Goal: Task Accomplishment & Management: Complete application form

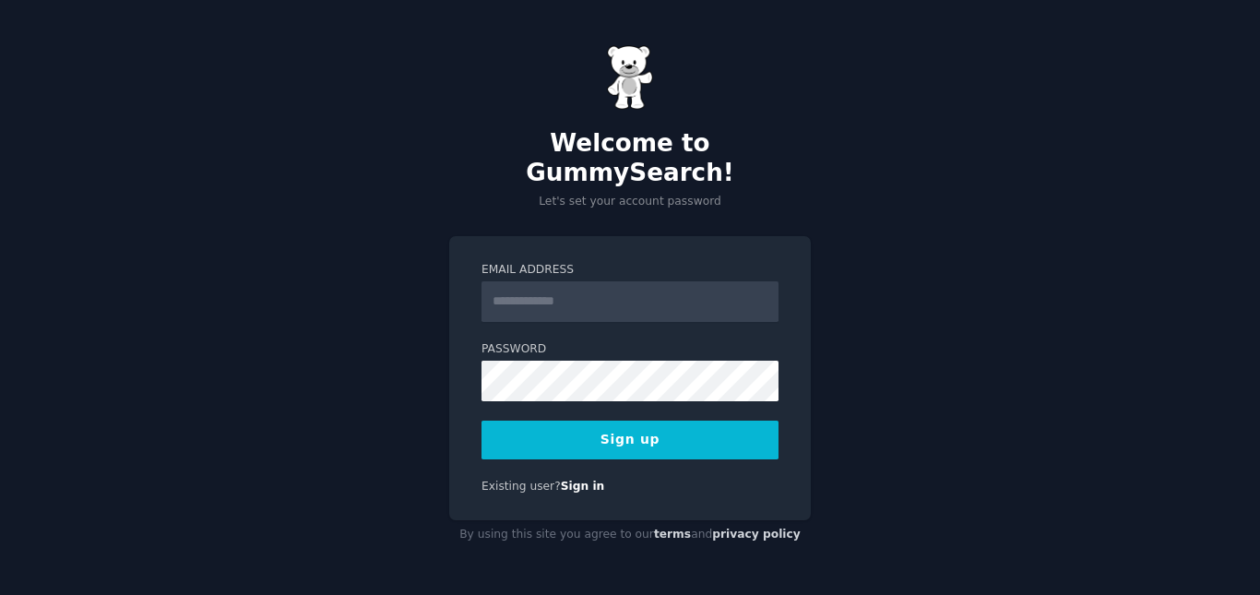
click at [590, 285] on input "Email Address" at bounding box center [630, 301] width 297 height 41
click at [561, 480] on link "Sign in" at bounding box center [583, 486] width 44 height 13
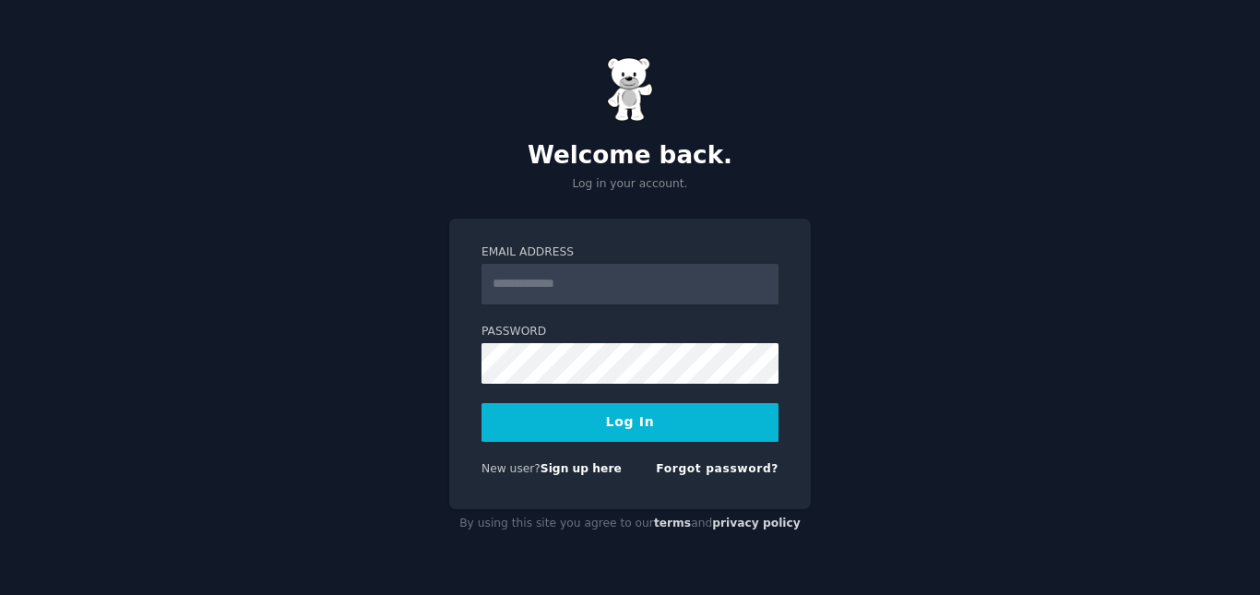
click at [571, 284] on input "Email Address" at bounding box center [630, 284] width 297 height 41
click at [583, 467] on link "Sign up here" at bounding box center [581, 468] width 81 height 13
click at [618, 288] on input "Email Address" at bounding box center [630, 284] width 297 height 41
click at [717, 470] on link "Forgot password?" at bounding box center [717, 468] width 123 height 13
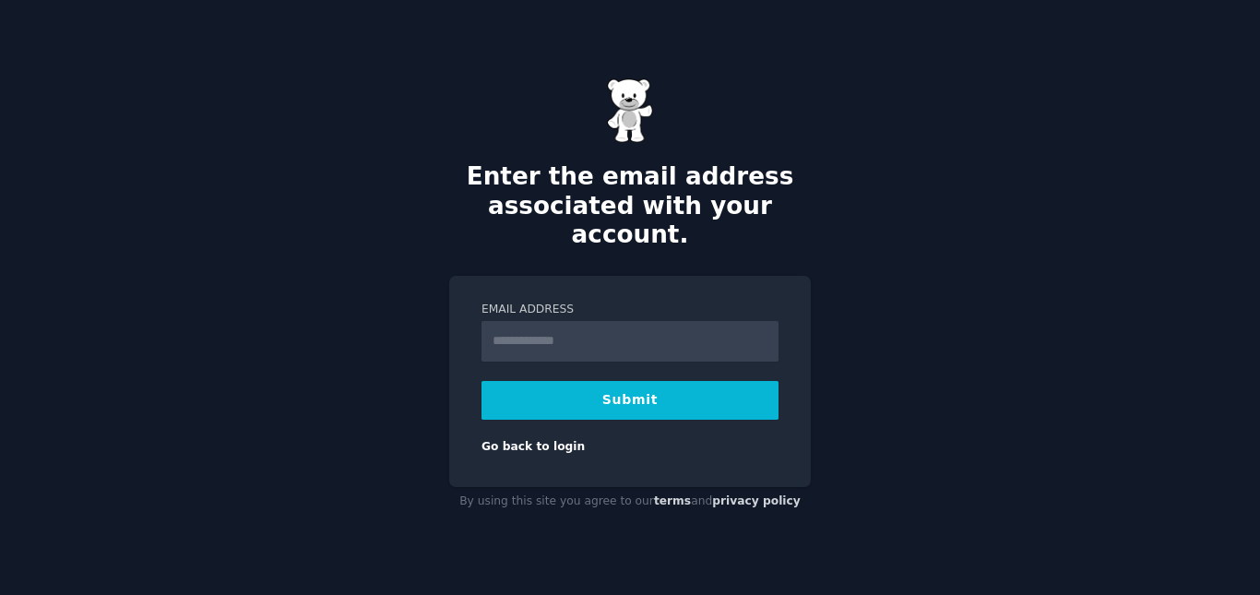
click at [642, 331] on input "Email Address" at bounding box center [630, 341] width 297 height 41
type input "**********"
click at [627, 387] on button "Submit" at bounding box center [630, 400] width 297 height 39
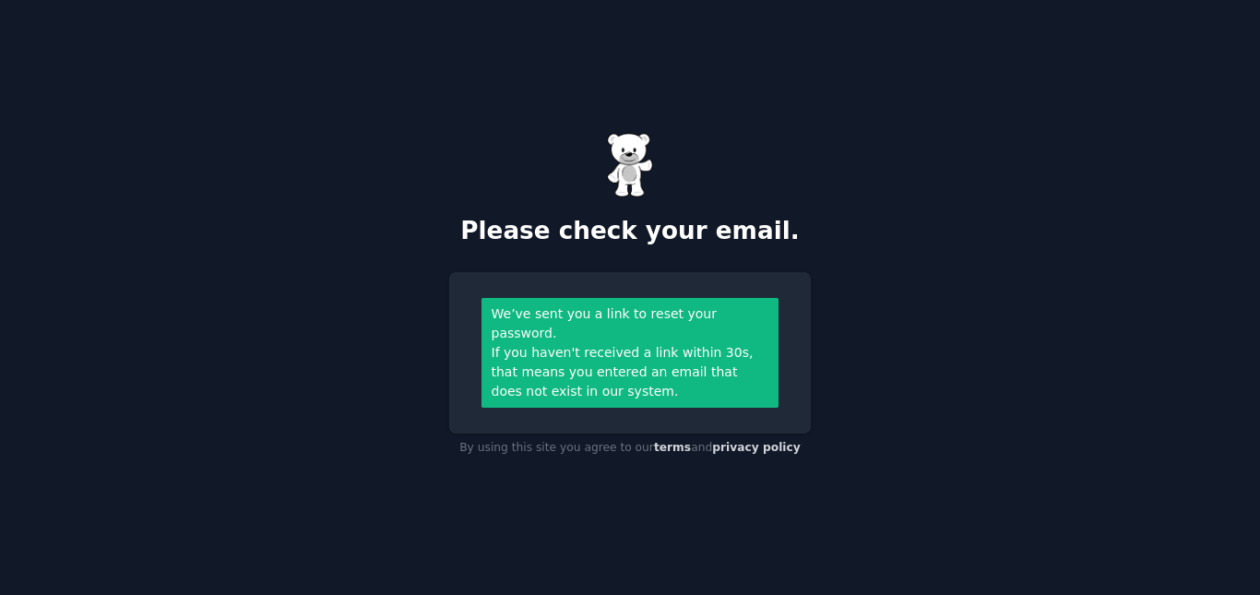
click at [866, 382] on div "Please check your email. We’ve sent you a link to reset your password. If you h…" at bounding box center [630, 297] width 1260 height 595
click at [686, 362] on div "If you haven't received a link within 30s, that means you entered an email that…" at bounding box center [631, 372] width 278 height 58
click at [696, 246] on h2 "Please check your email." at bounding box center [630, 232] width 362 height 30
click at [681, 155] on div "Please check your email." at bounding box center [630, 189] width 362 height 113
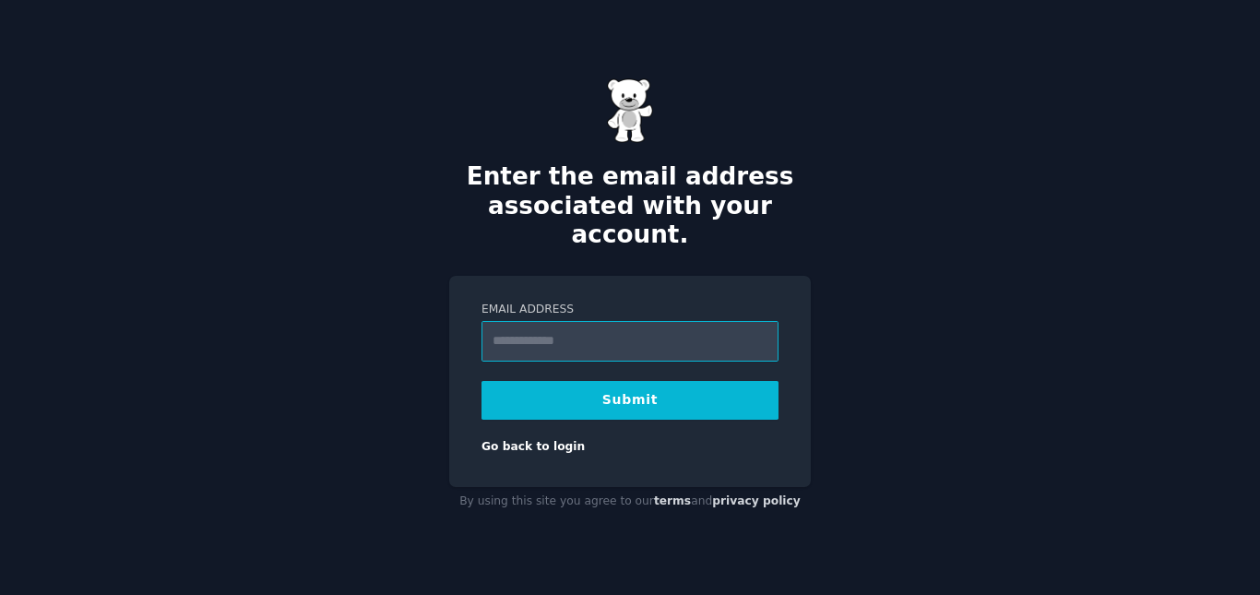
click at [591, 325] on input "Email Address" at bounding box center [630, 341] width 297 height 41
type input "**********"
click at [602, 387] on button "Submit" at bounding box center [630, 400] width 297 height 39
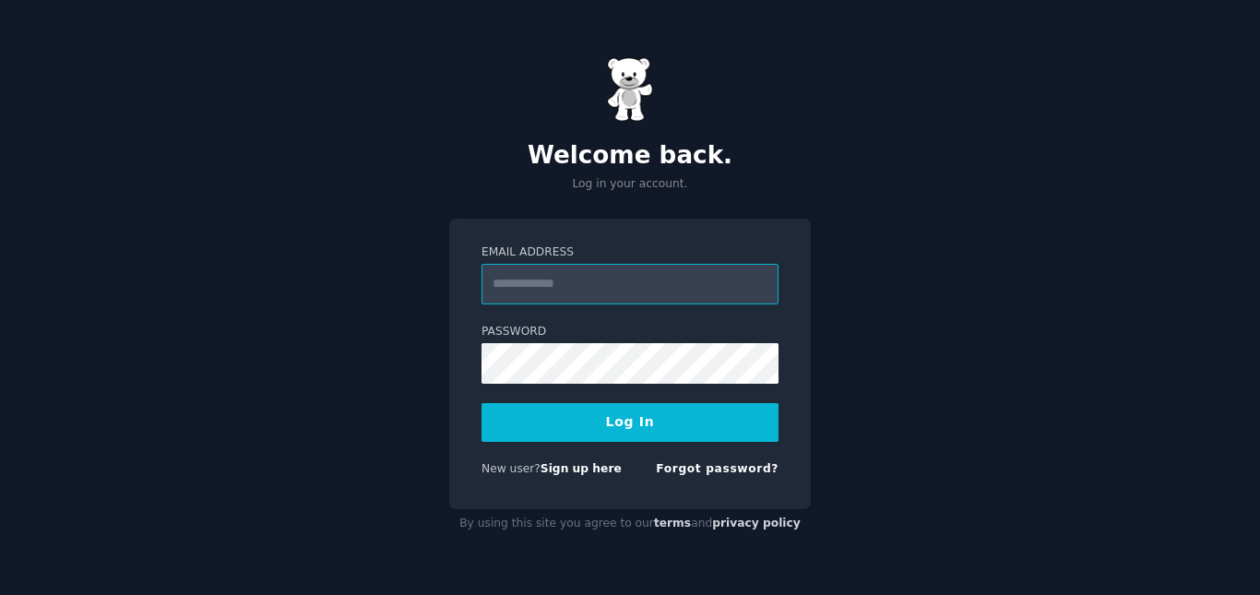
click at [637, 291] on input "Email Address" at bounding box center [630, 284] width 297 height 41
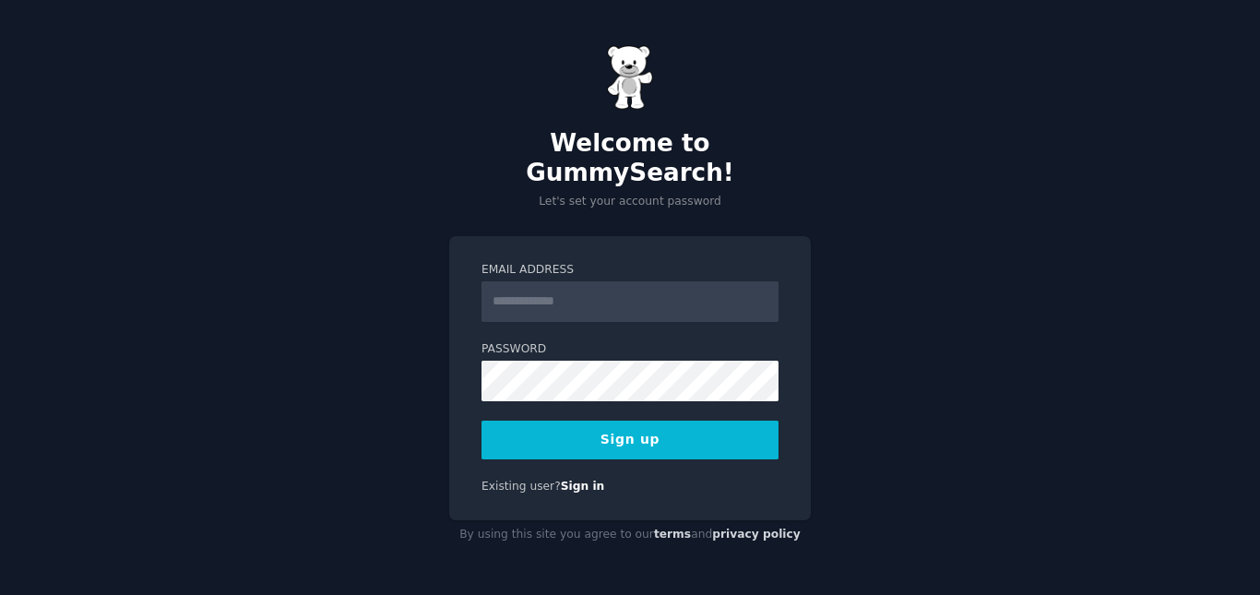
click at [594, 297] on input "Email Address" at bounding box center [630, 301] width 297 height 41
type input "**********"
click at [527, 426] on button "Sign up" at bounding box center [630, 440] width 297 height 39
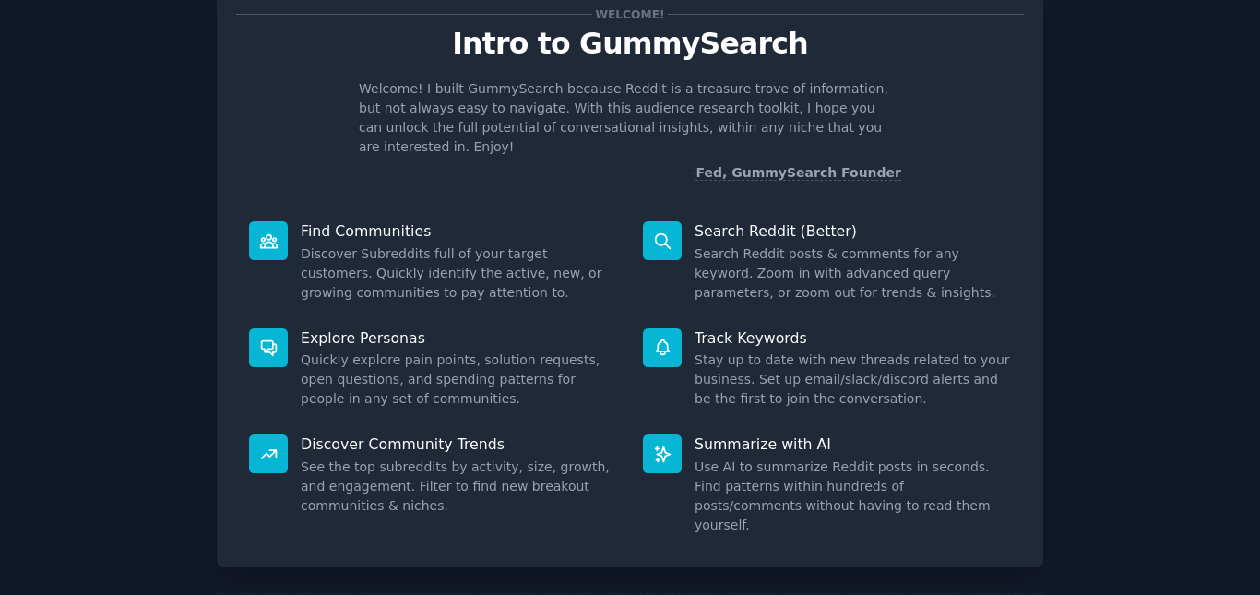
scroll to position [127, 0]
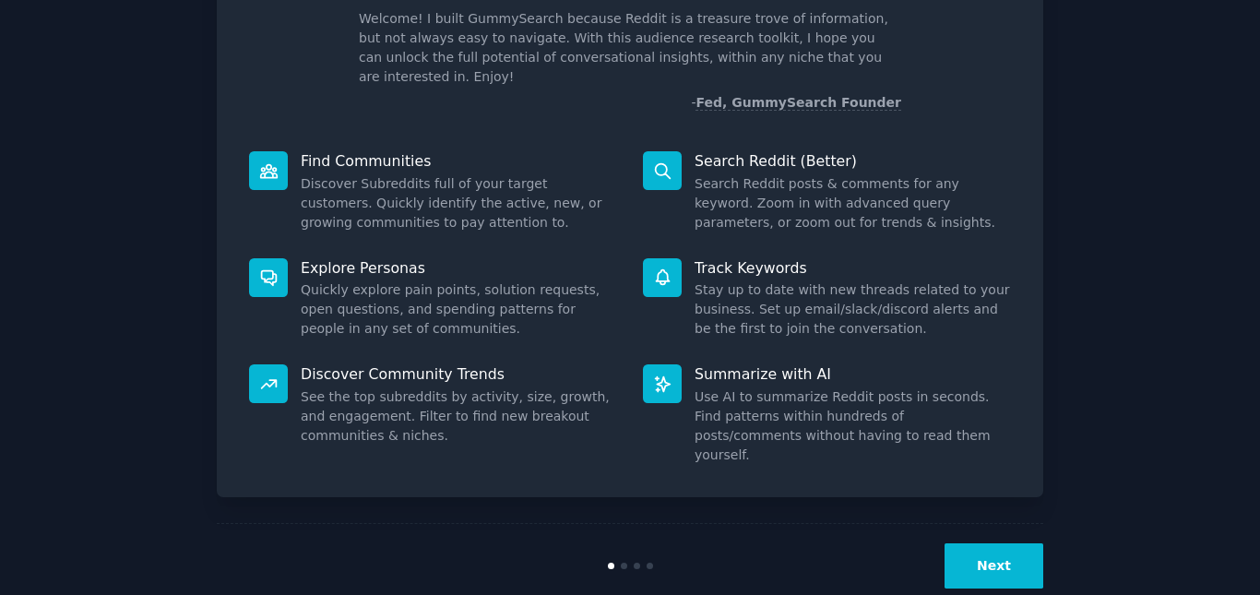
click at [993, 543] on button "Next" at bounding box center [994, 565] width 99 height 45
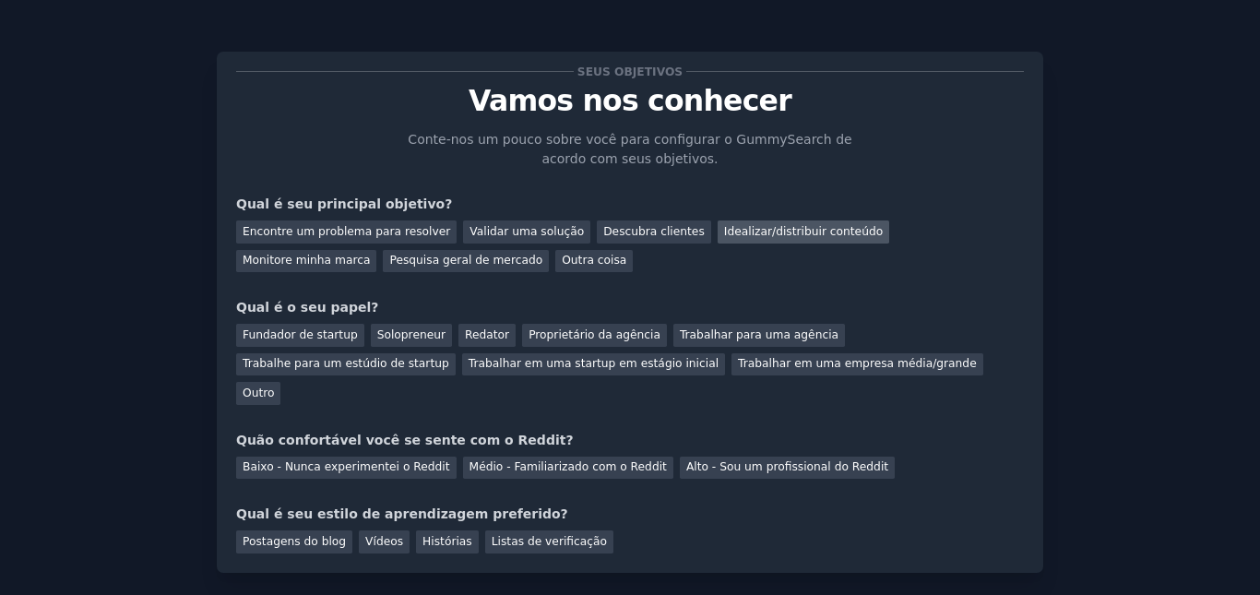
click at [718, 222] on div "Idealizar/distribuir conteúdo" at bounding box center [804, 231] width 172 height 23
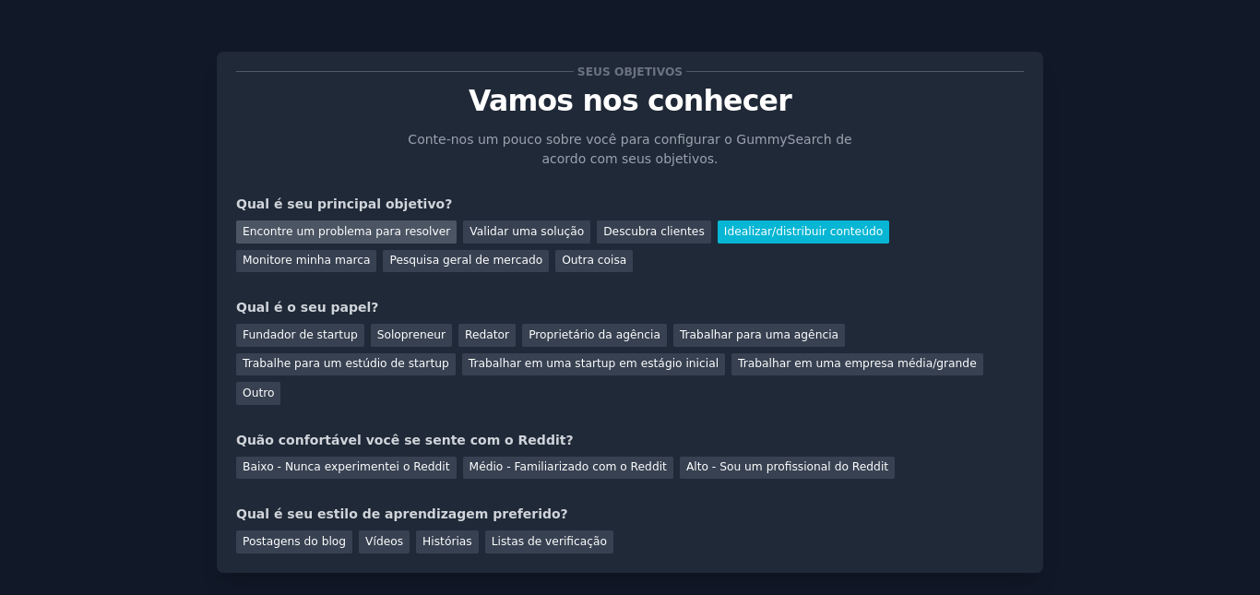
click at [386, 229] on font "Encontre um problema para resolver" at bounding box center [347, 231] width 208 height 13
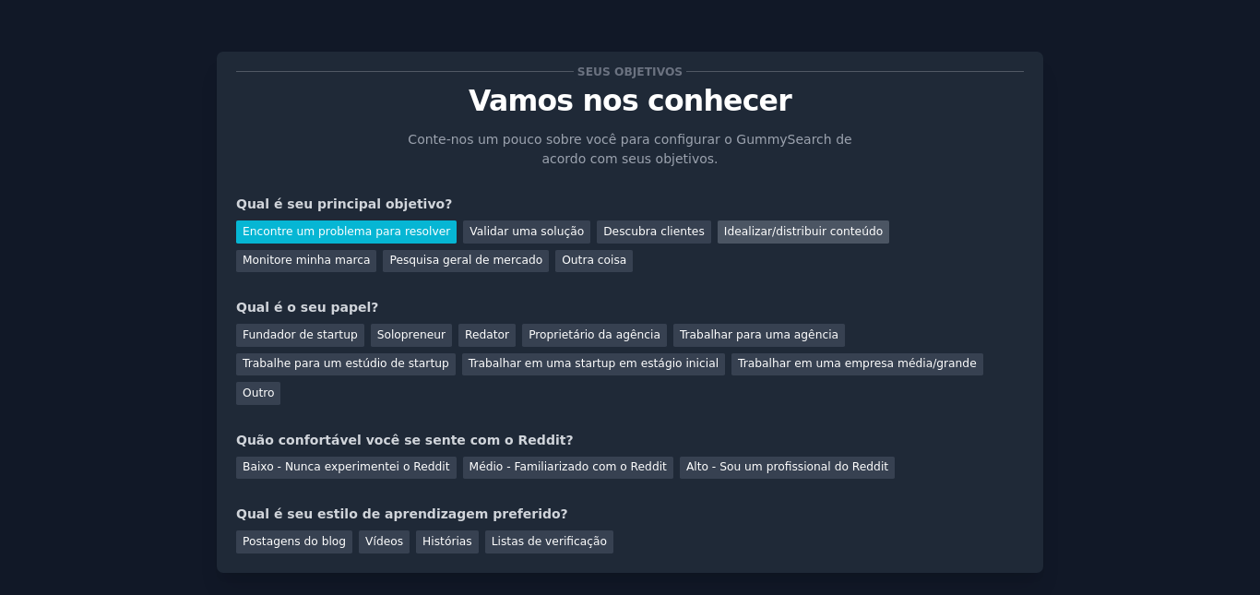
click at [745, 230] on font "Idealizar/distribuir conteúdo" at bounding box center [803, 231] width 159 height 13
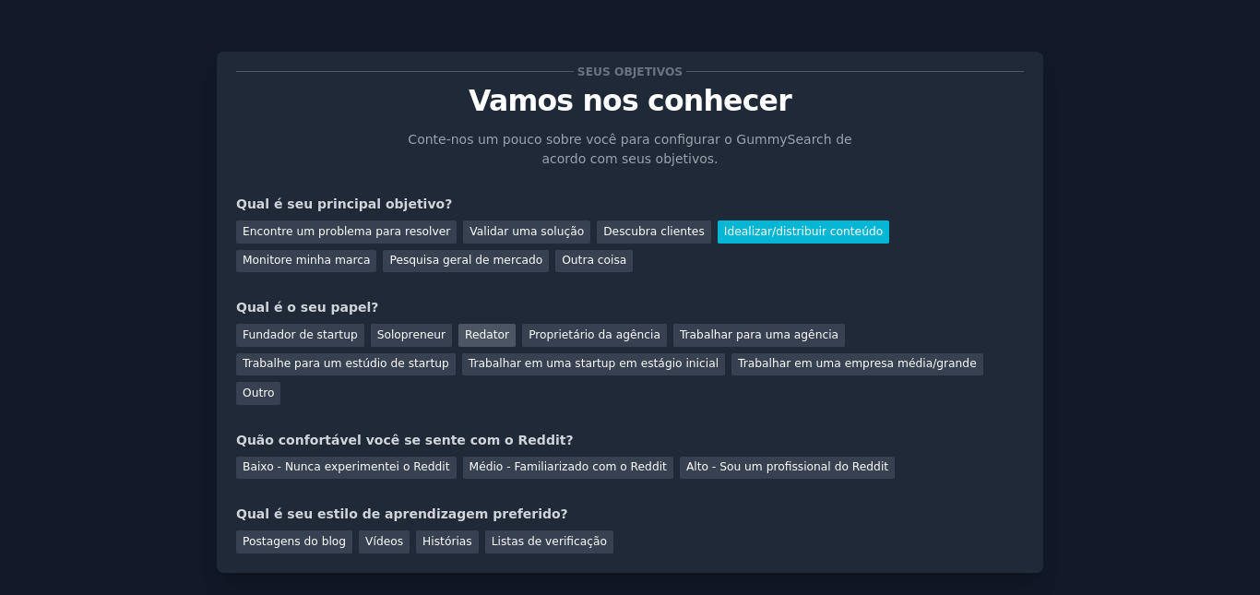
click at [467, 336] on font "Redator" at bounding box center [487, 334] width 44 height 13
click at [379, 460] on font "Baixo - Nunca experimentei o Reddit" at bounding box center [347, 466] width 208 height 13
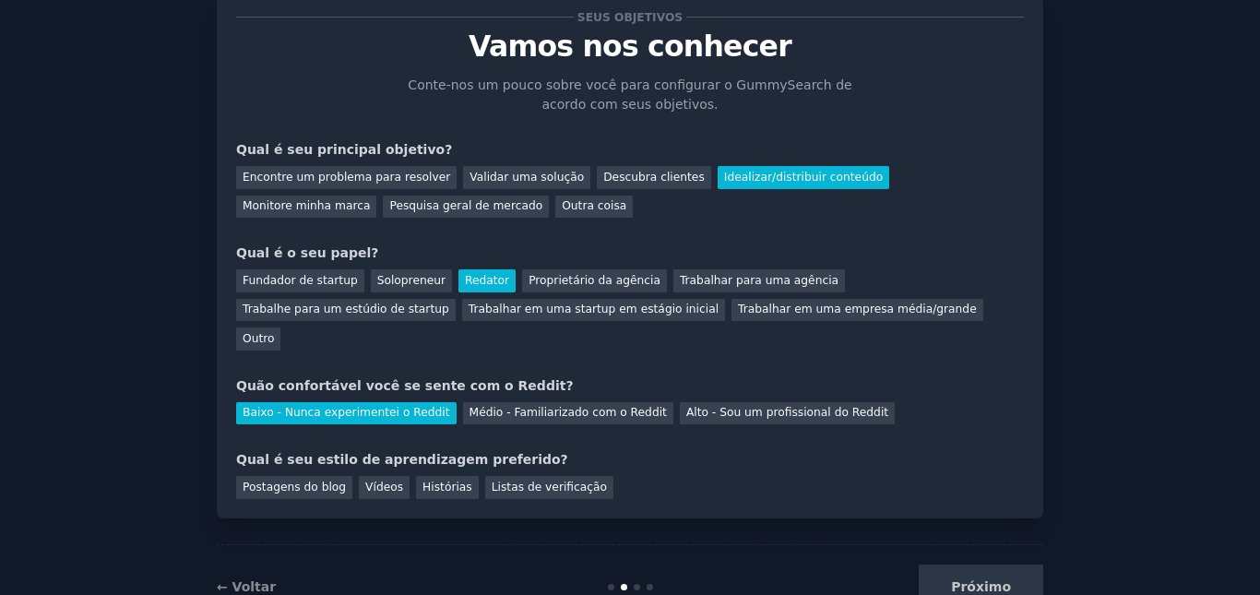
scroll to position [85, 0]
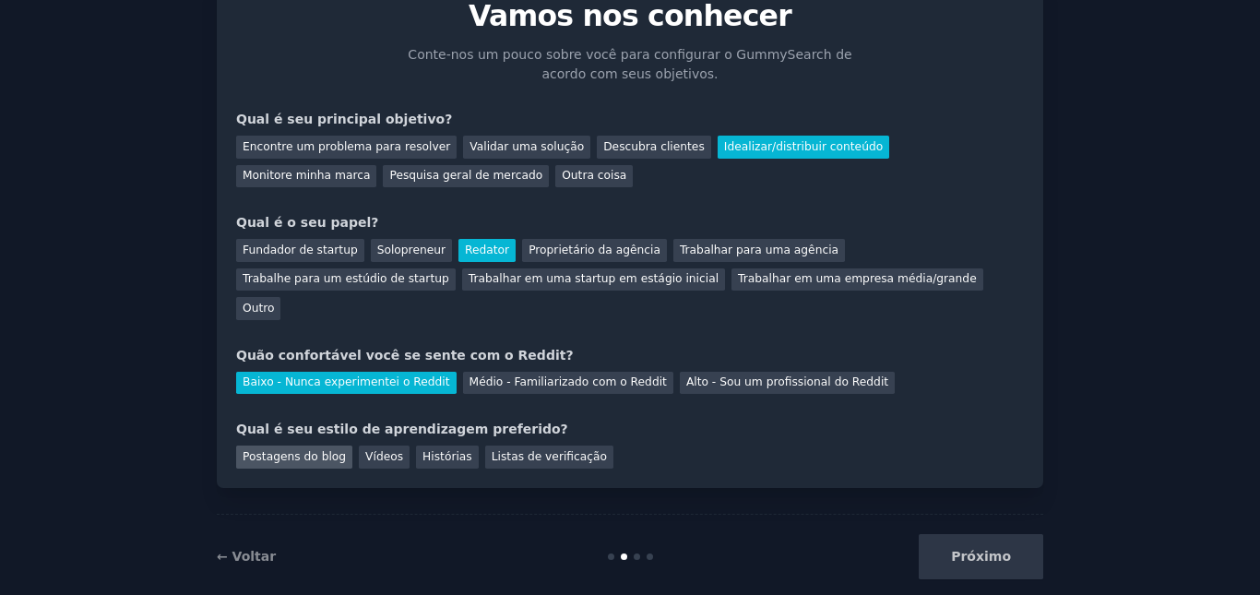
click at [296, 450] on font "Postagens do blog" at bounding box center [294, 456] width 103 height 13
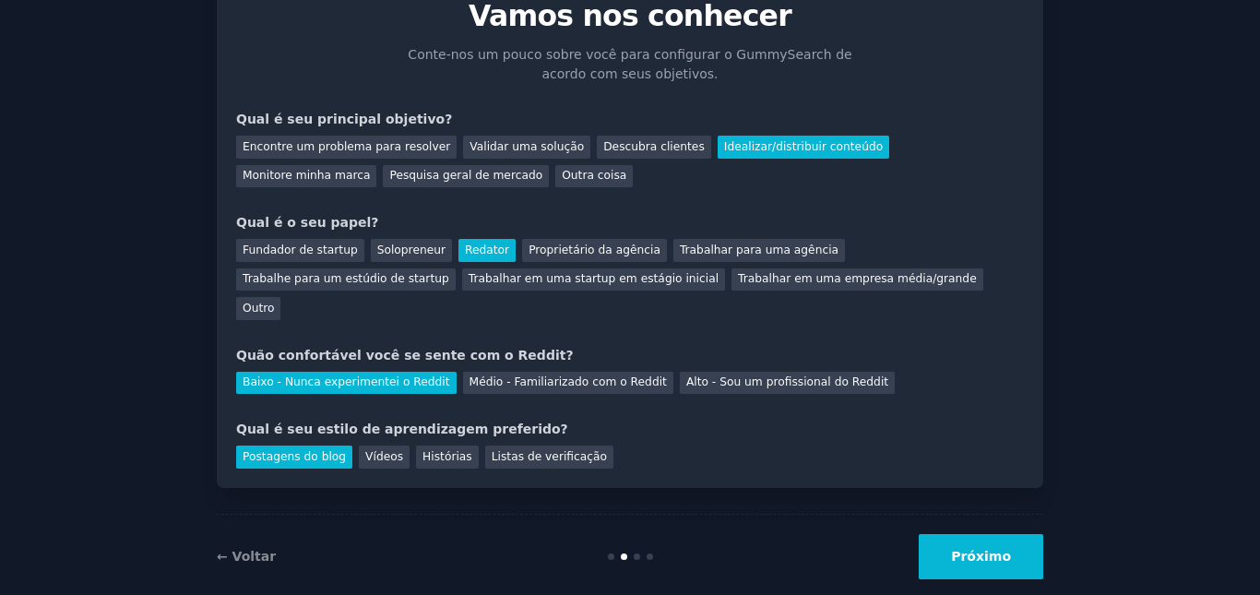
click at [1019, 534] on button "Próximo" at bounding box center [981, 556] width 125 height 45
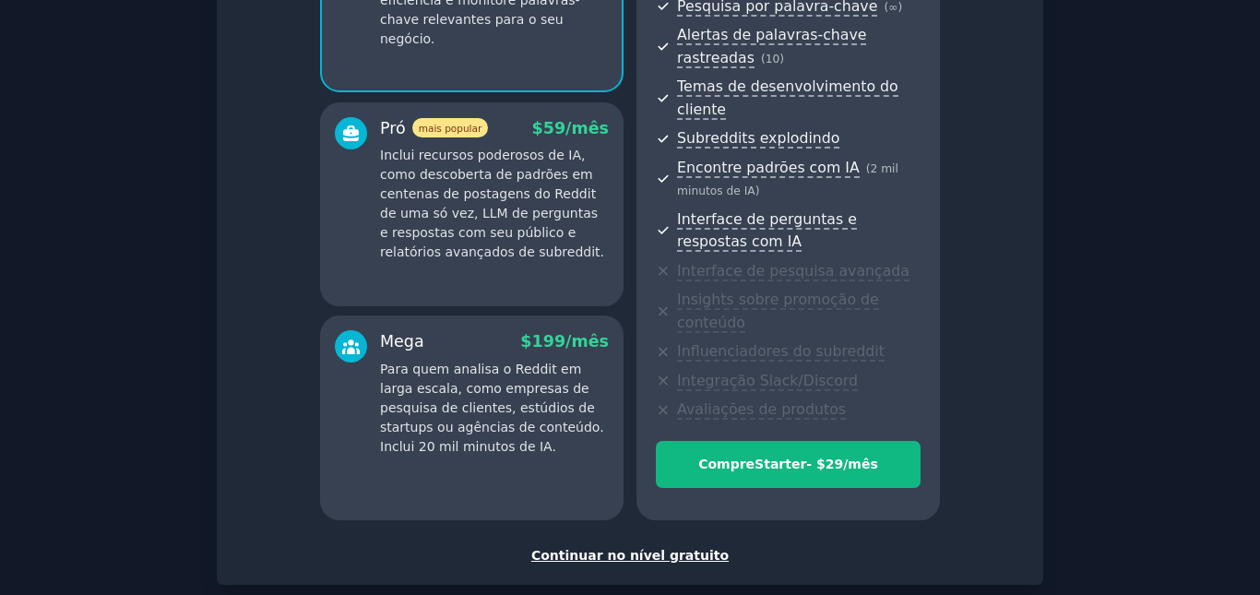
scroll to position [354, 0]
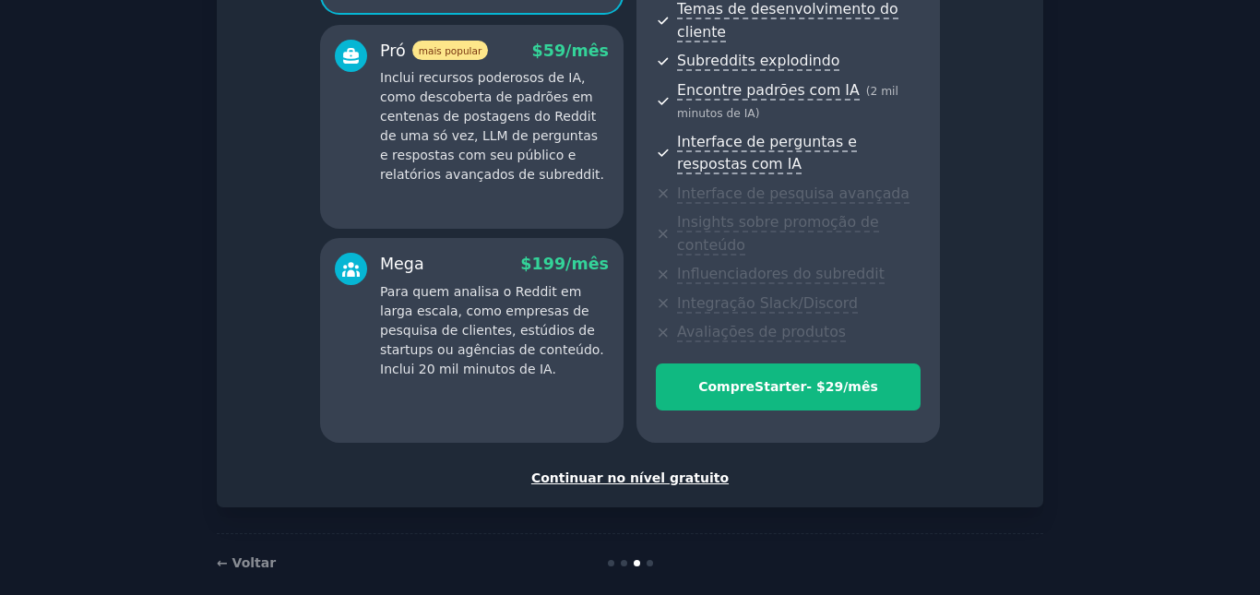
click at [613, 471] on font "Continuar no nível gratuito" at bounding box center [629, 478] width 197 height 15
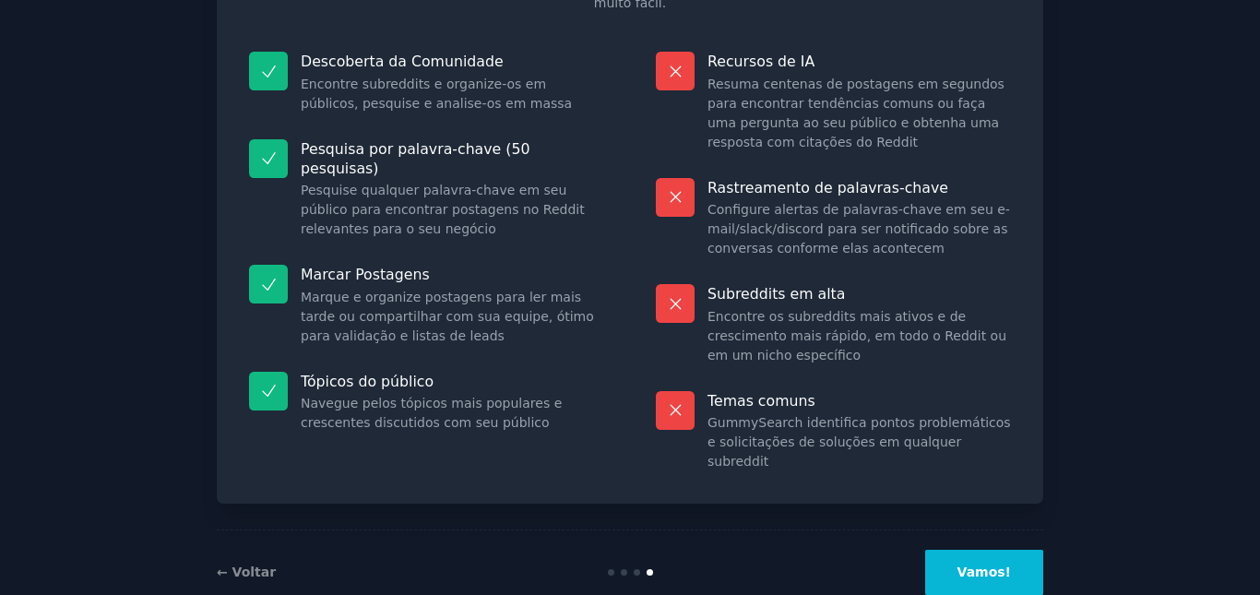
scroll to position [201, 0]
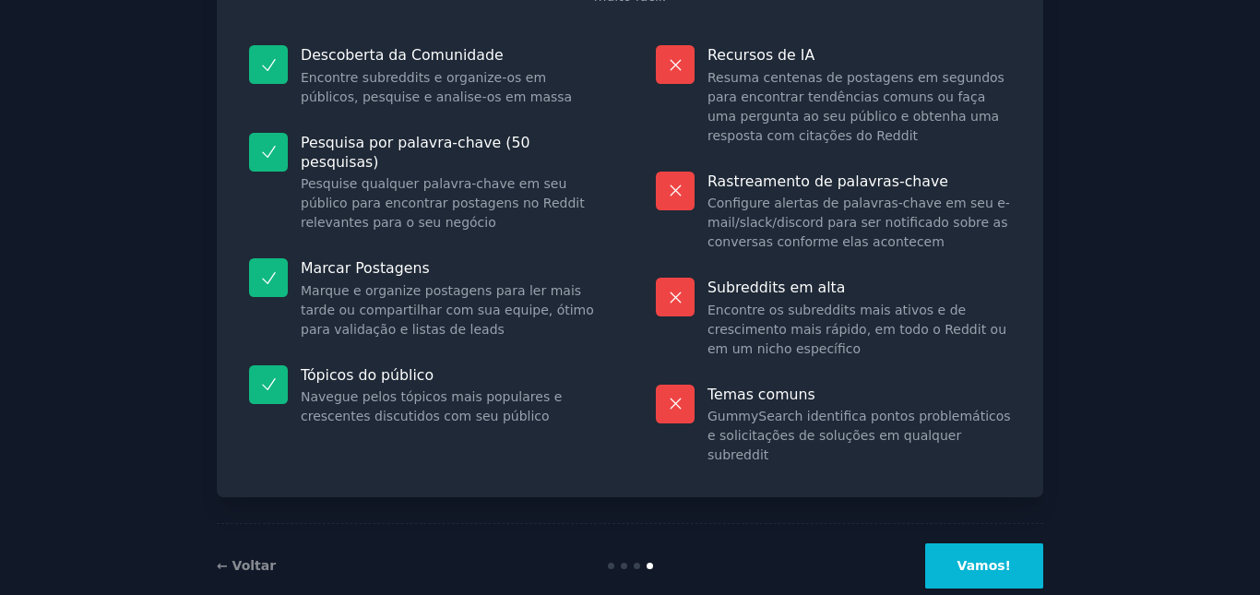
click at [999, 558] on font "Vamos!" at bounding box center [985, 565] width 54 height 15
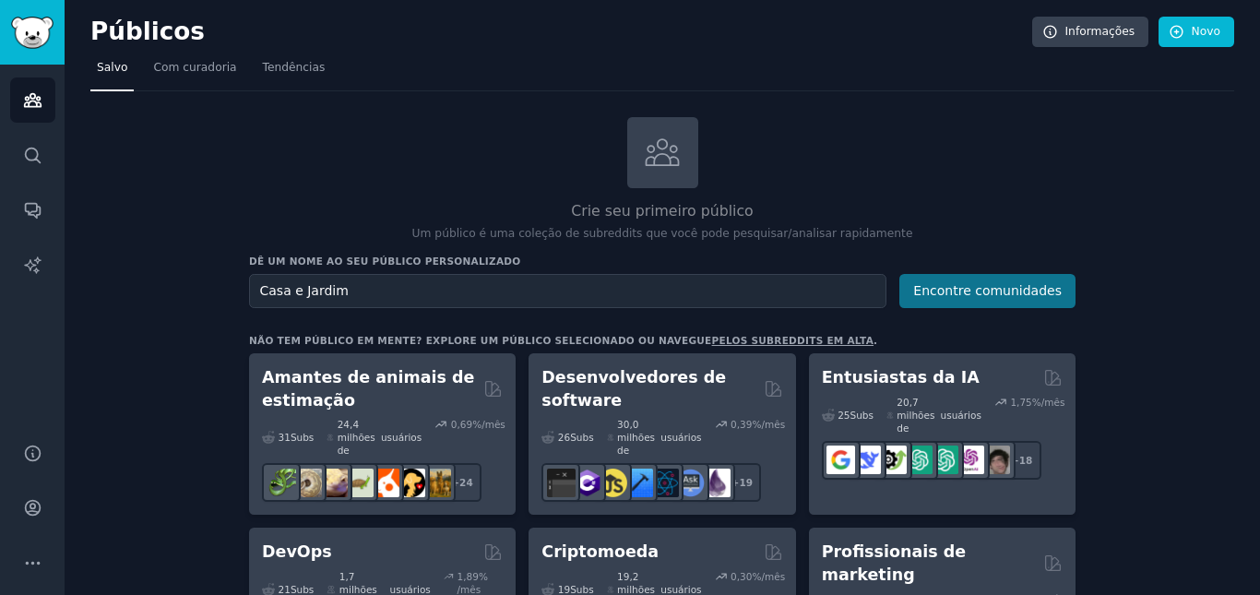
type input "Casa e Jardim"
click at [1025, 286] on font "Encontre comunidades" at bounding box center [987, 290] width 149 height 15
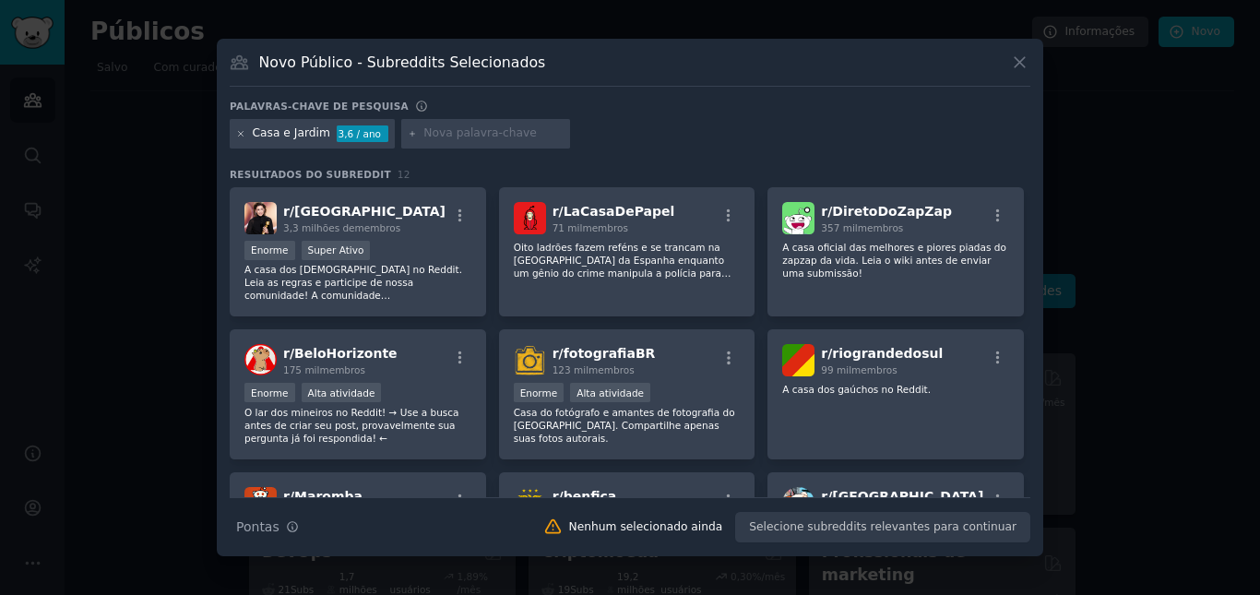
click at [243, 136] on icon at bounding box center [241, 133] width 5 height 5
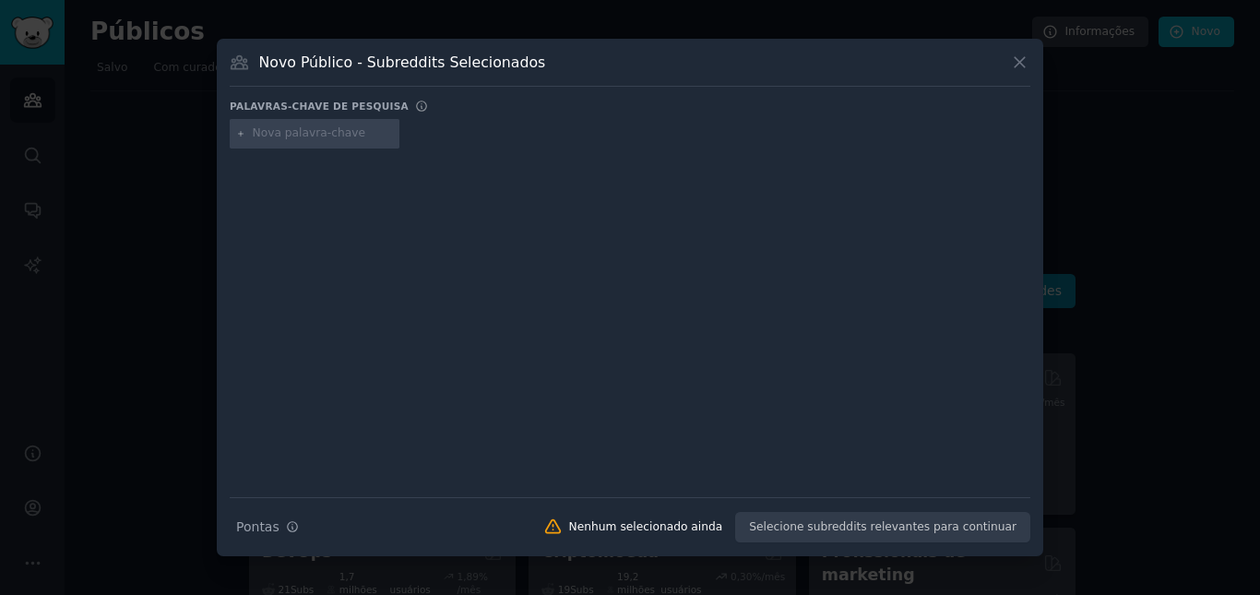
click at [335, 133] on input "text" at bounding box center [323, 133] width 140 height 17
type input "Decoração e jardinagem"
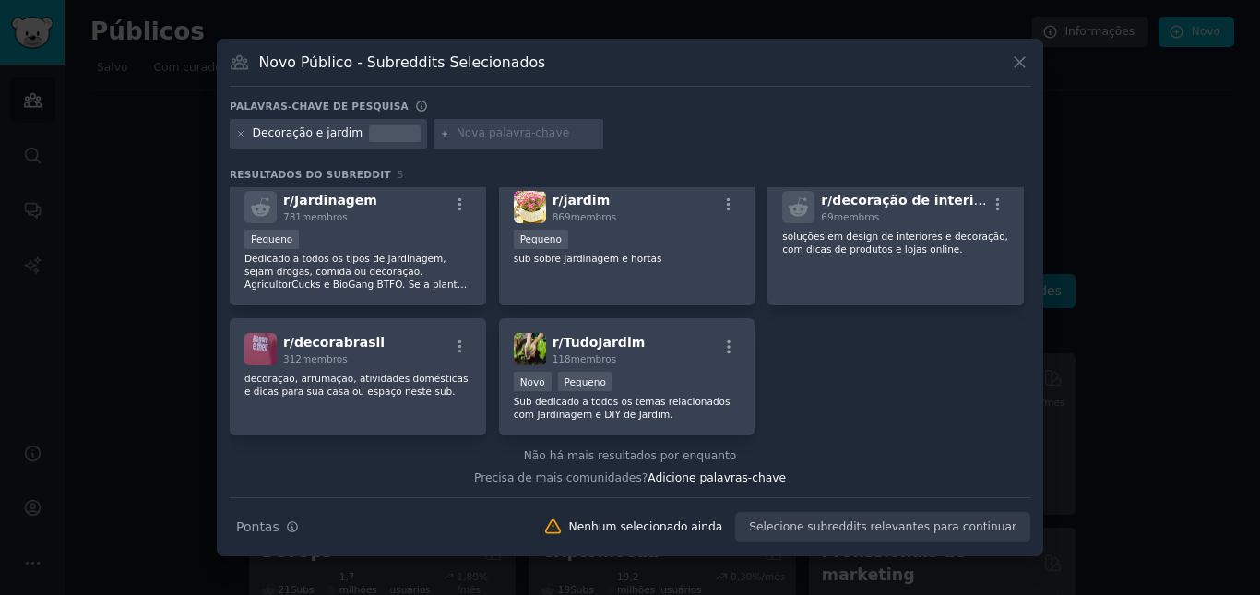
scroll to position [14, 0]
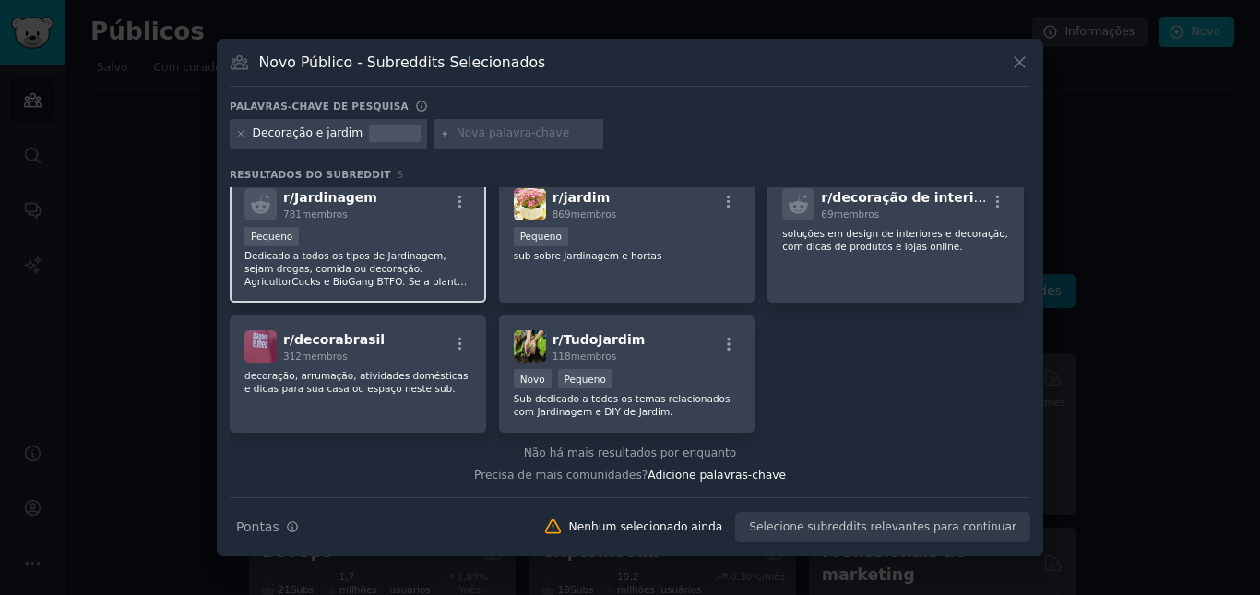
click at [415, 247] on div "Pequeno" at bounding box center [357, 238] width 227 height 23
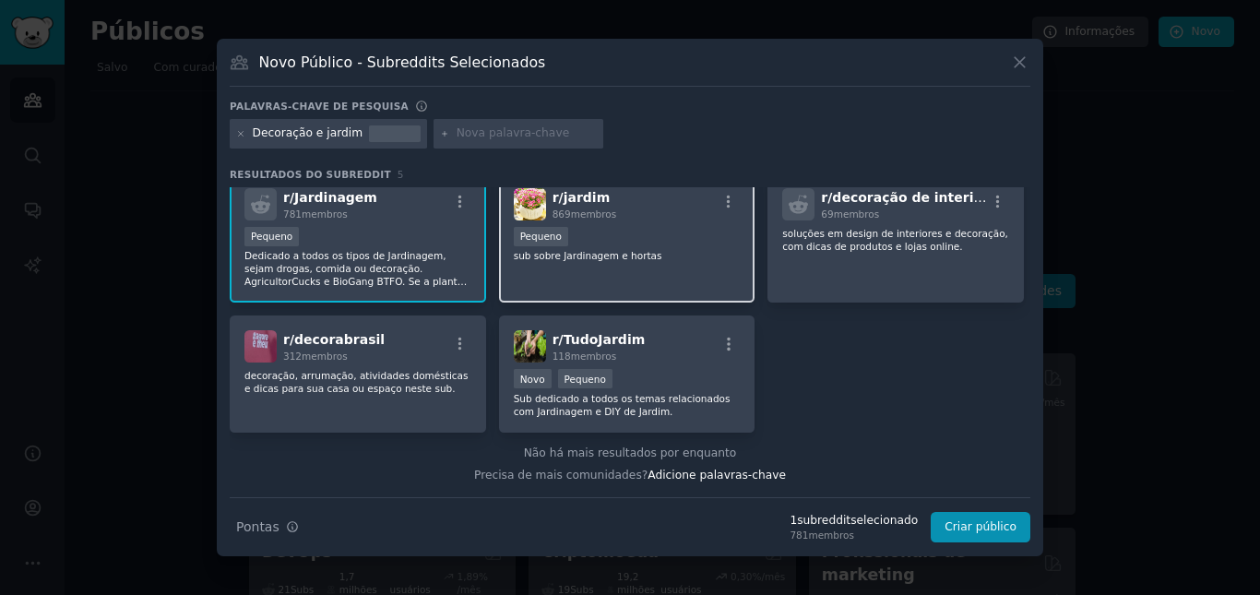
click at [577, 254] on font "sub sobre Jardinagem e hortas" at bounding box center [588, 255] width 149 height 11
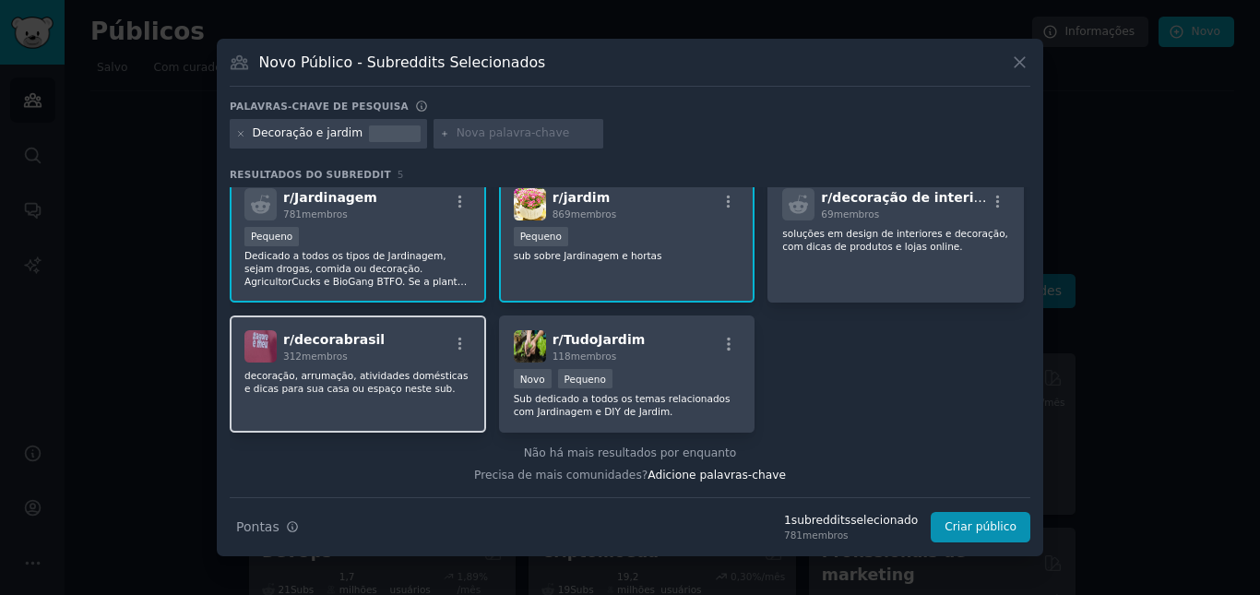
click at [375, 355] on div "r/ decorabrasil 312 membros" at bounding box center [357, 346] width 227 height 32
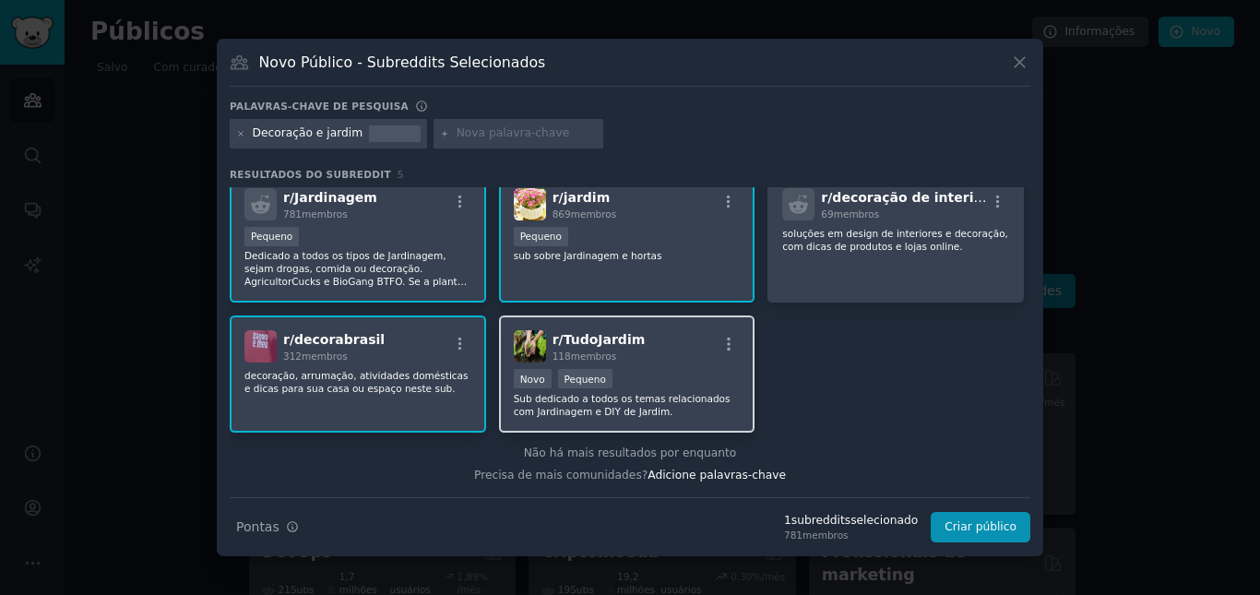
click at [655, 354] on div "r/ TudoJardim 118 membros" at bounding box center [627, 346] width 227 height 32
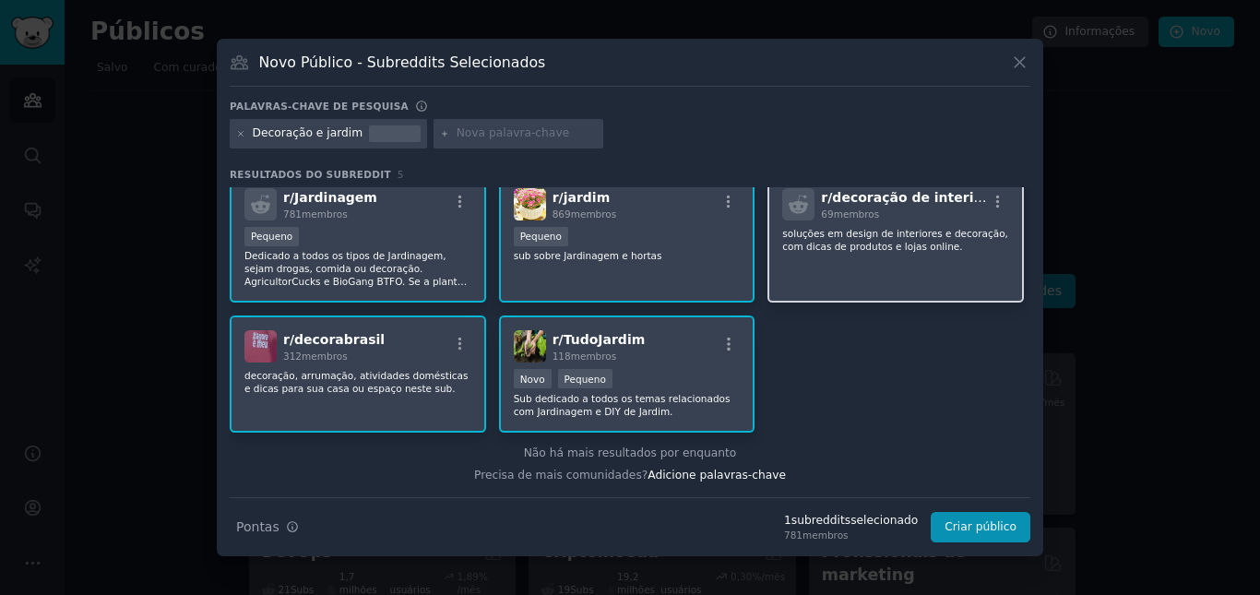
click at [816, 268] on div "r/ decoração de interiores e exteriores 69 membros soluções em design de interi…" at bounding box center [896, 238] width 256 height 130
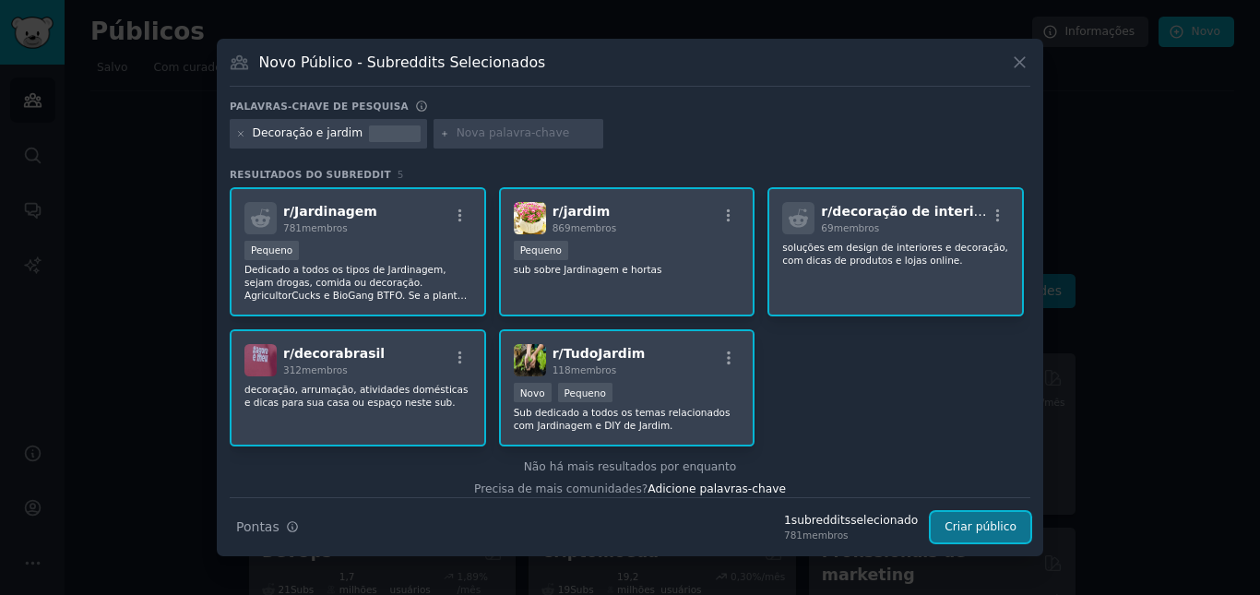
click at [983, 523] on font "Criar público" at bounding box center [981, 526] width 72 height 13
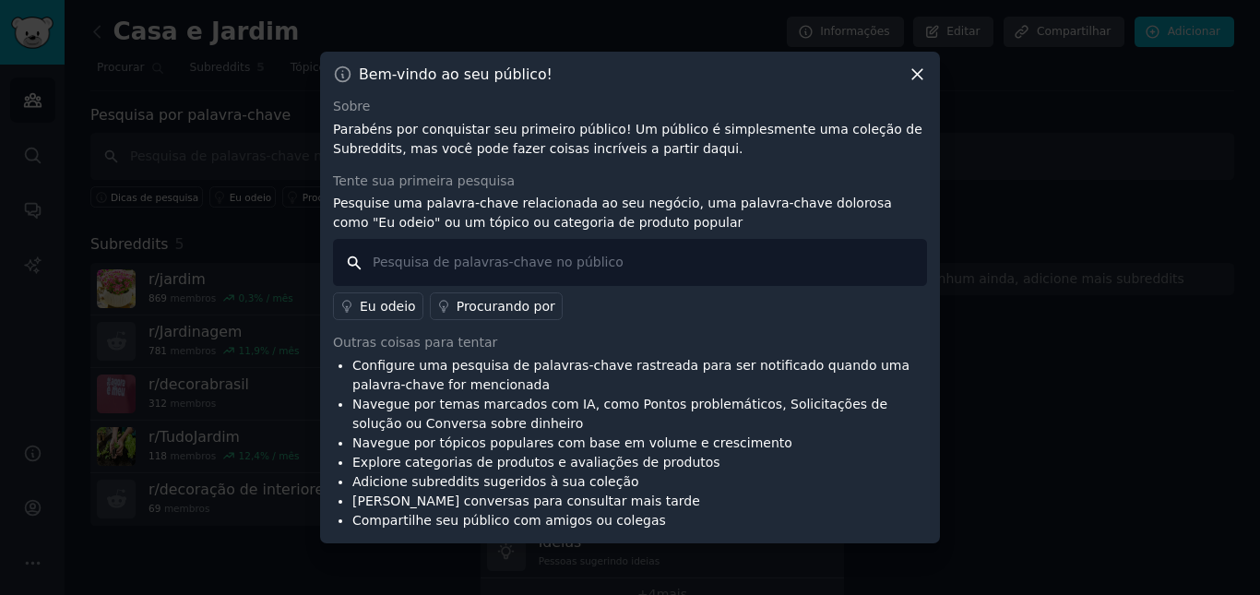
click at [403, 264] on input "text" at bounding box center [630, 262] width 594 height 47
click at [457, 262] on input "text" at bounding box center [630, 262] width 594 height 47
type input "aprender"
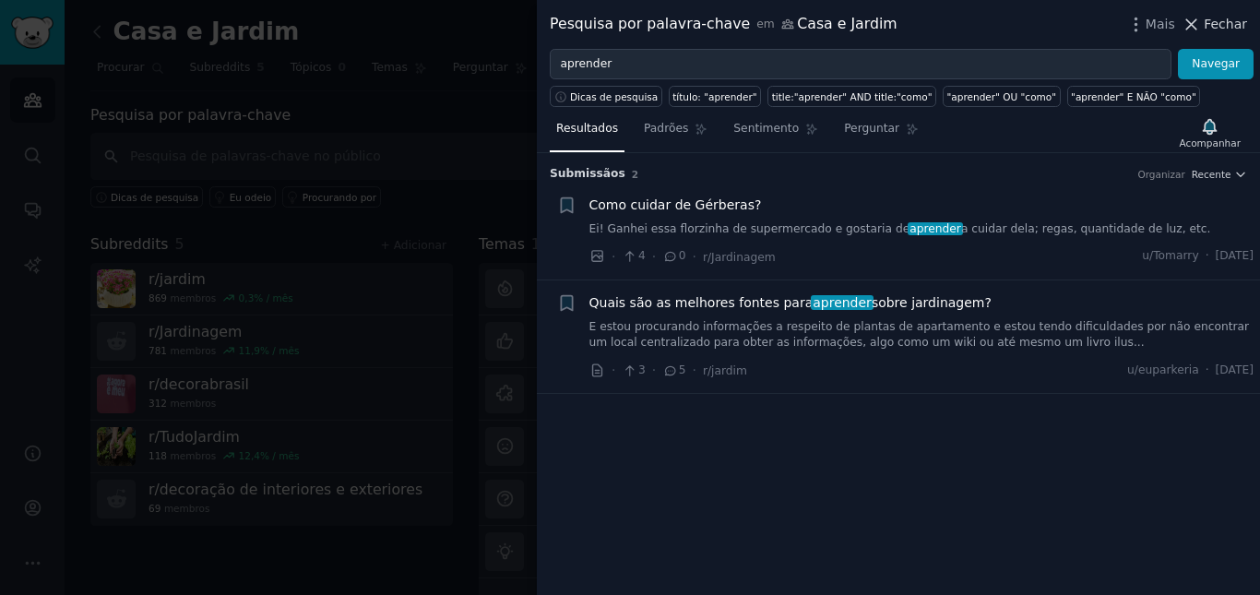
click at [1220, 28] on font "Fechar" at bounding box center [1225, 24] width 43 height 15
